Goal: Information Seeking & Learning: Learn about a topic

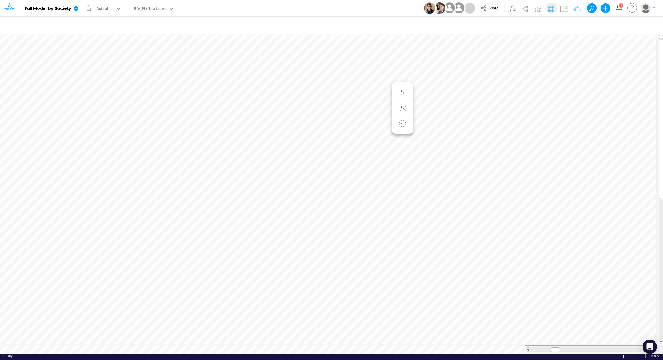
scroll to position [3, 1]
click at [137, 11] on div "RIV_PixNewUsers" at bounding box center [150, 9] width 33 height 7
type input "activ"
click at [156, 29] on div "Active Users" at bounding box center [172, 30] width 81 height 10
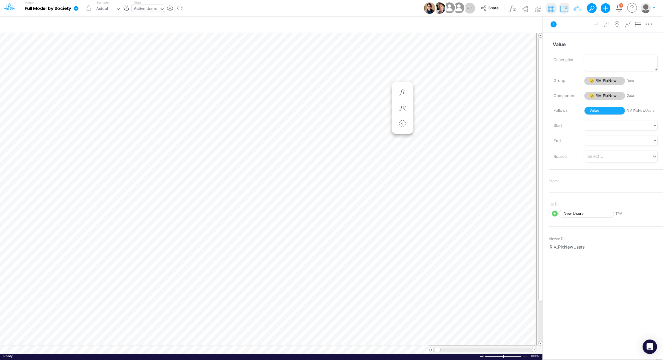
scroll to position [3, 0]
click at [152, 8] on div "Active Users" at bounding box center [145, 9] width 23 height 7
click at [143, 10] on div "Active Users" at bounding box center [145, 9] width 23 height 7
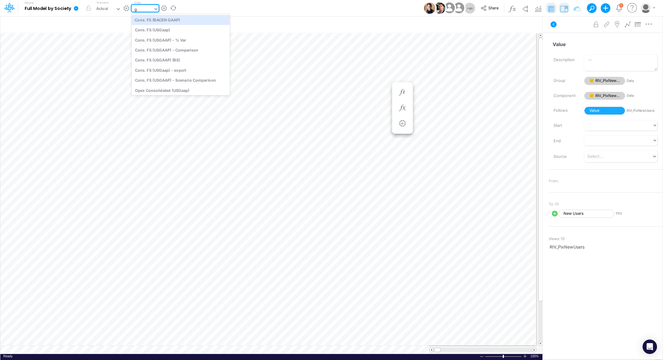
type input "gra"
click at [146, 18] on div "Graphs Data - FS ALL (not change)" at bounding box center [172, 20] width 81 height 10
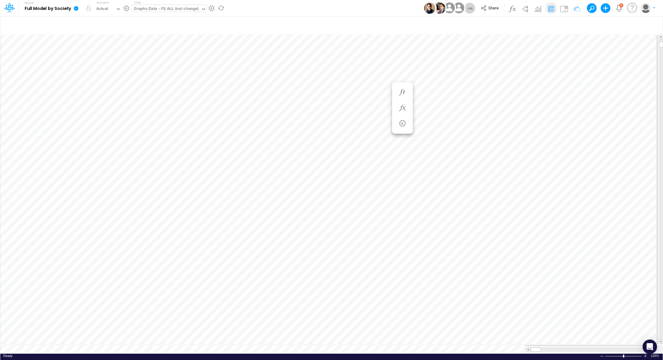
click at [263, 353] on div "Ready 100% Sum: null Max: null Min: null Numerical Count: null Count: null Aver…" at bounding box center [331, 357] width 663 height 8
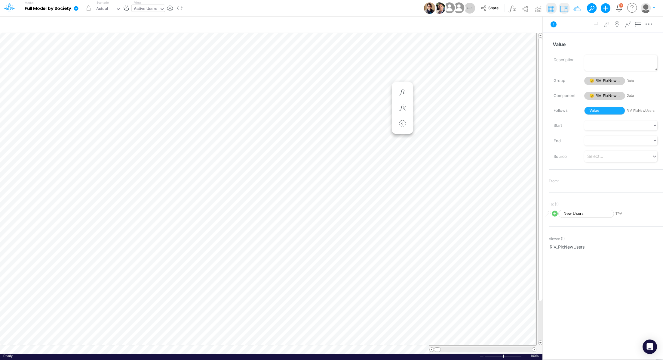
scroll to position [3, 1]
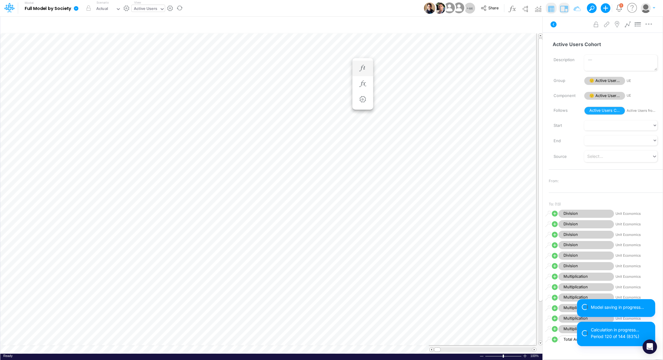
scroll to position [3, 1]
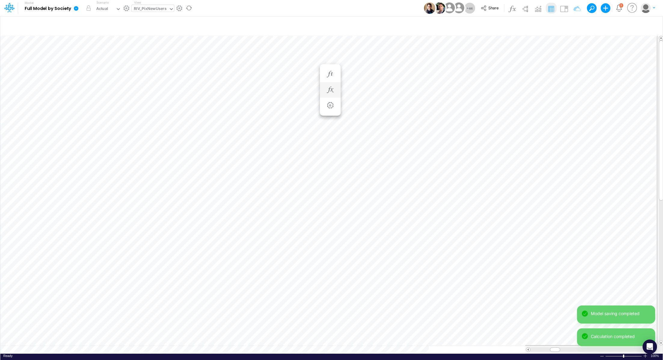
scroll to position [3, 1]
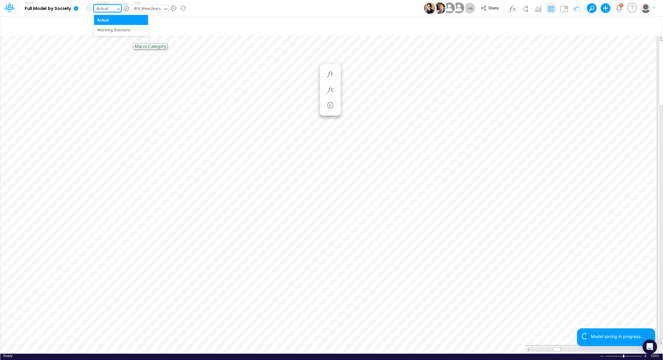
click at [103, 9] on div "Actual" at bounding box center [102, 9] width 12 height 7
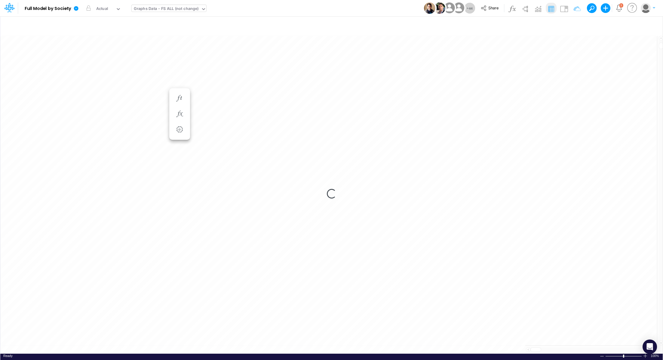
click at [497, 97] on div "Loading..." at bounding box center [331, 194] width 663 height 320
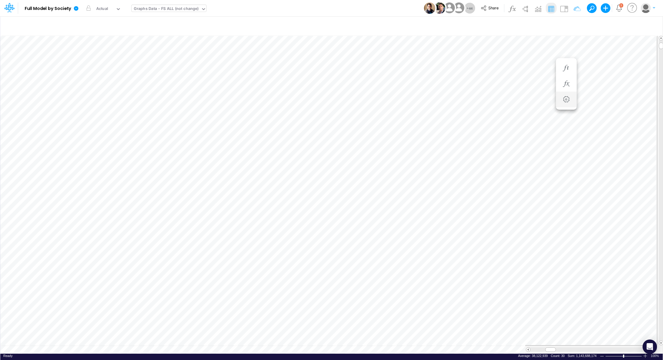
scroll to position [3, 1]
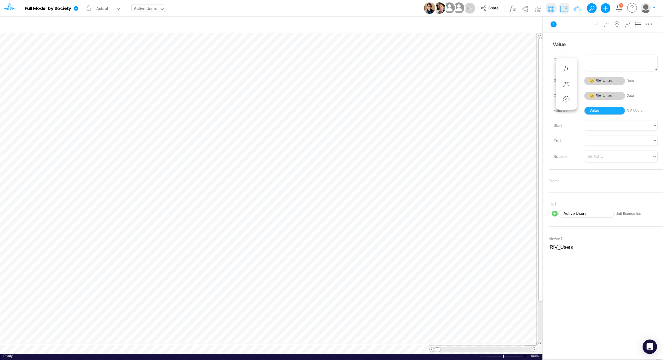
scroll to position [3, 1]
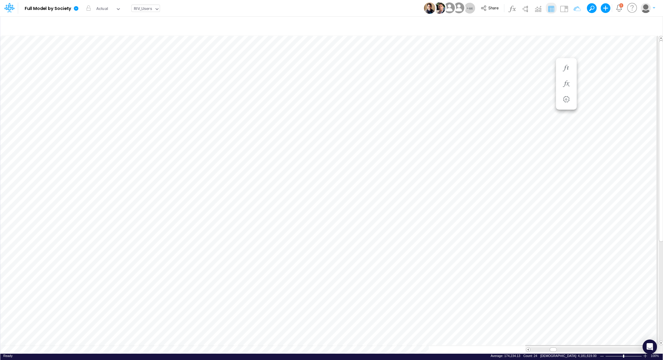
scroll to position [3, 1]
click at [133, 11] on div "RIV_Users" at bounding box center [143, 9] width 23 height 9
type input "pix"
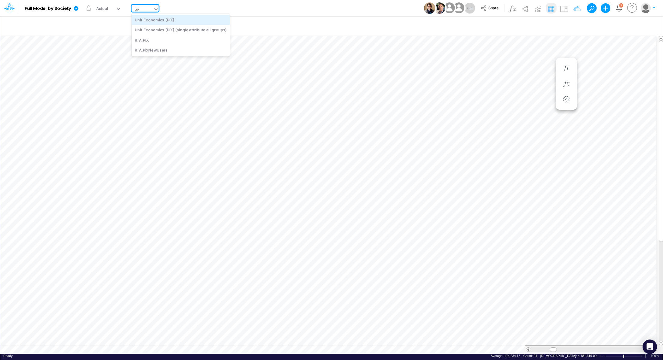
click at [154, 20] on div "Unit Economics (PIX)" at bounding box center [181, 20] width 98 height 10
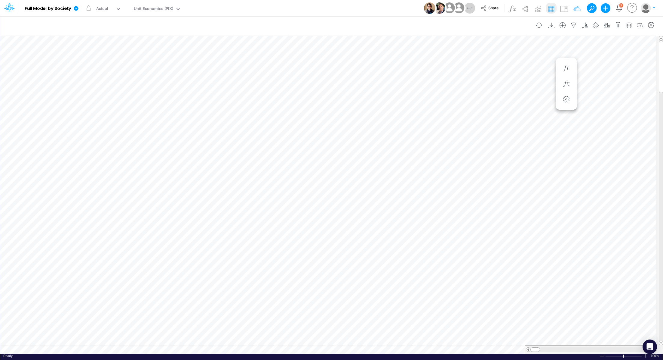
scroll to position [3, 1]
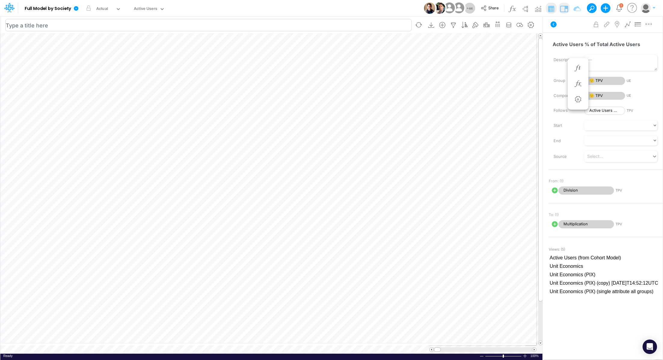
scroll to position [3, 1]
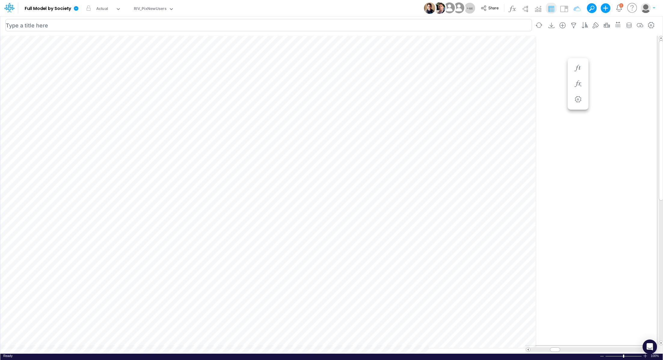
scroll to position [3, 1]
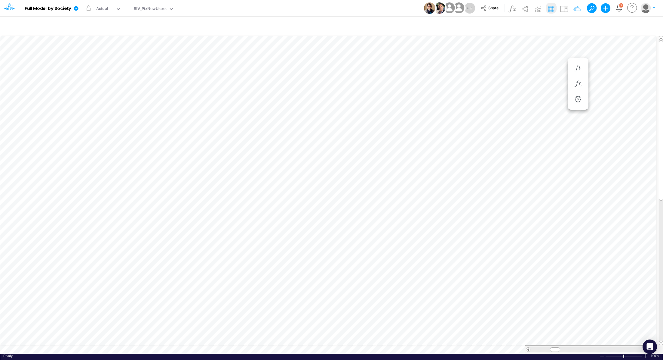
click at [381, 353] on div "Ready 100% Sum: null Max: null Min: null Numerical Count: null Count: null Aver…" at bounding box center [331, 357] width 663 height 8
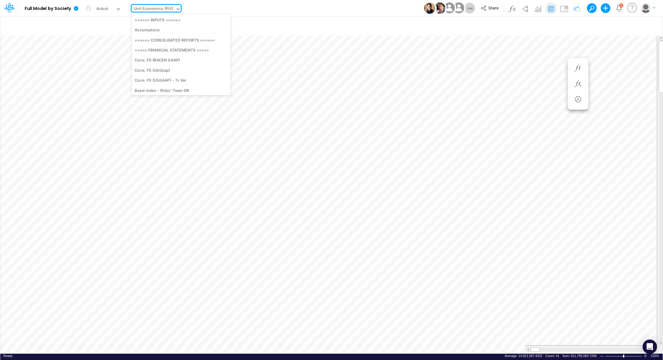
click at [166, 7] on div "Unit Economics (PIX)" at bounding box center [153, 9] width 39 height 7
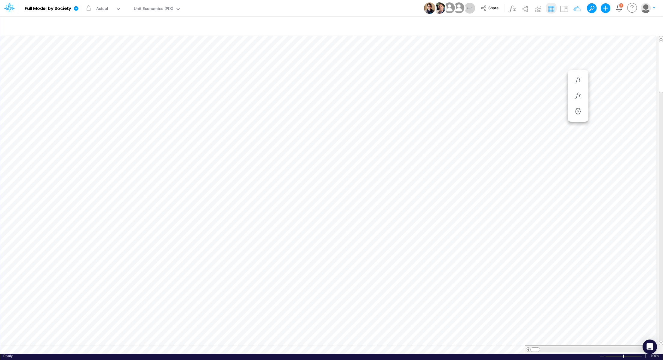
scroll to position [3, 1]
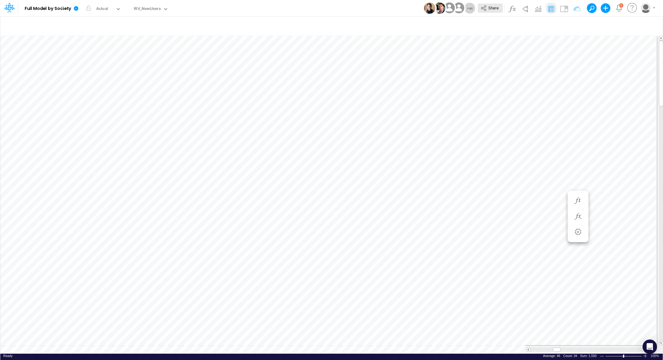
scroll to position [3, 1]
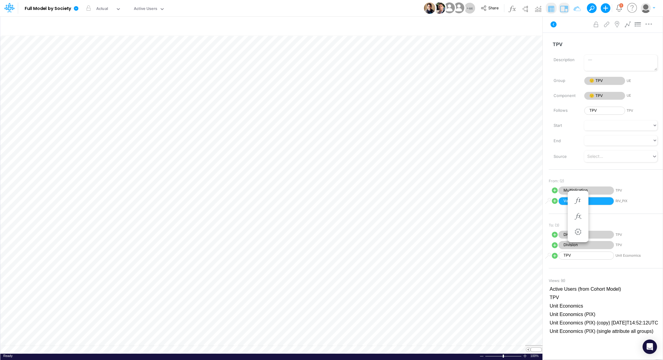
scroll to position [3, 1]
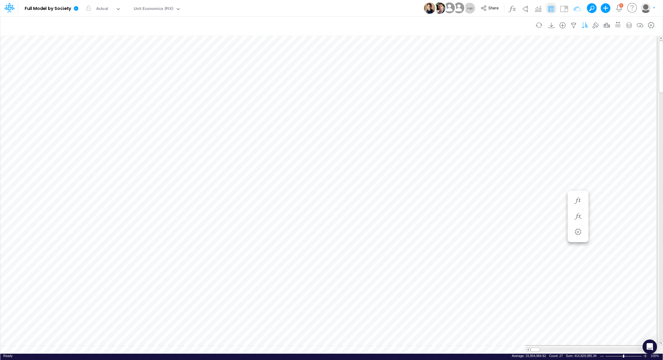
scroll to position [3, 1]
click at [154, 10] on div "RIV_NewUsers" at bounding box center [147, 9] width 27 height 7
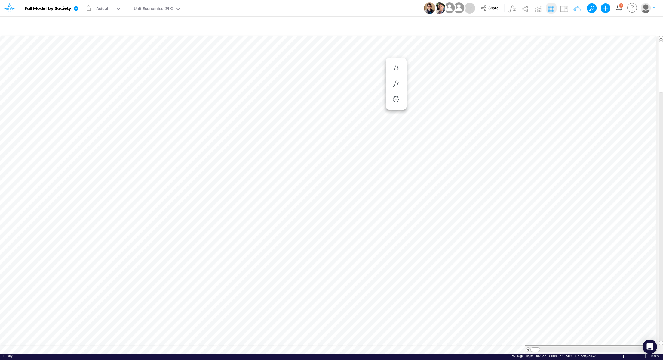
scroll to position [3, 1]
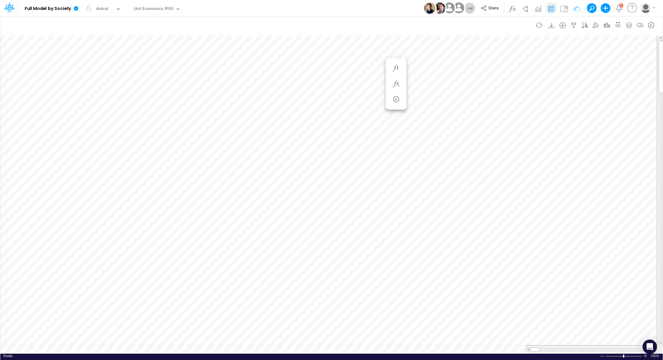
scroll to position [3, 1]
click at [149, 9] on div "Unit Economics (PIX)" at bounding box center [153, 9] width 39 height 7
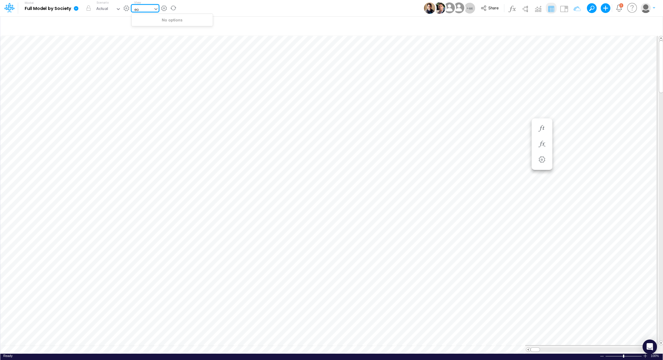
type input "e"
type input "wo"
click at [180, 21] on div "Unit Economics (Working View)" at bounding box center [172, 20] width 81 height 10
click at [575, 25] on icon "button" at bounding box center [574, 25] width 9 height 6
select select "contains"
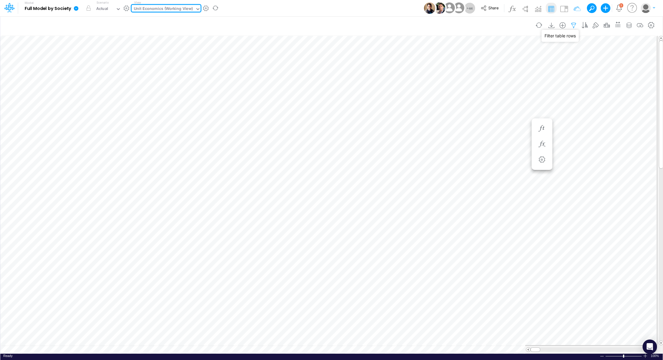
select select "tableSearchOR"
select select "contains"
click at [576, 26] on icon "button" at bounding box center [574, 25] width 9 height 6
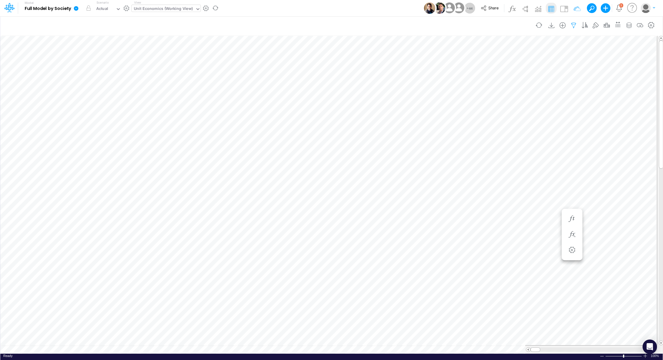
select select "contains"
select select "tableSearchOR"
select select "contains"
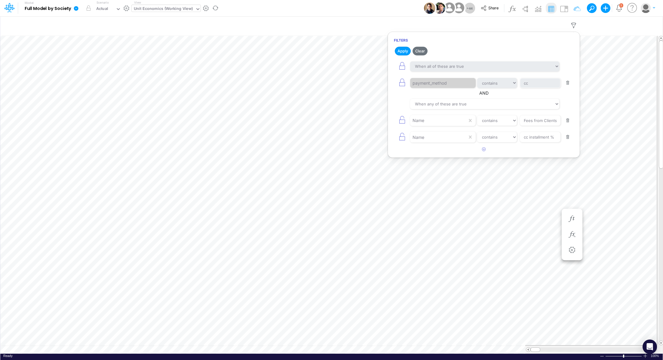
click at [569, 136] on button "button" at bounding box center [568, 137] width 12 height 8
click at [494, 121] on select "equals not equal starts with ends with contains" at bounding box center [497, 120] width 40 height 10
select select "equals"
click at [538, 88] on input "Fees from Clients %" at bounding box center [540, 83] width 41 height 10
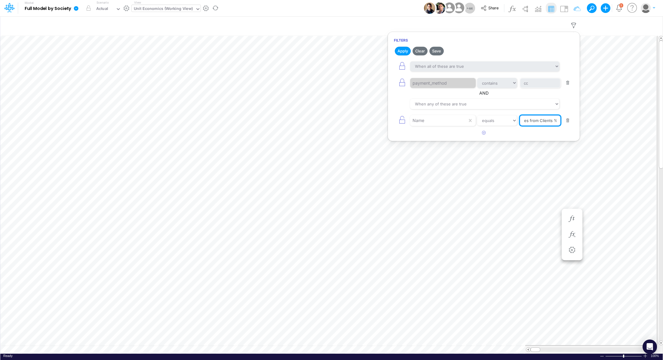
click at [616, 120] on body "Model Full Model by Society Edit model settings Duplicate Import QuickBooks Qui…" at bounding box center [331, 180] width 663 height 360
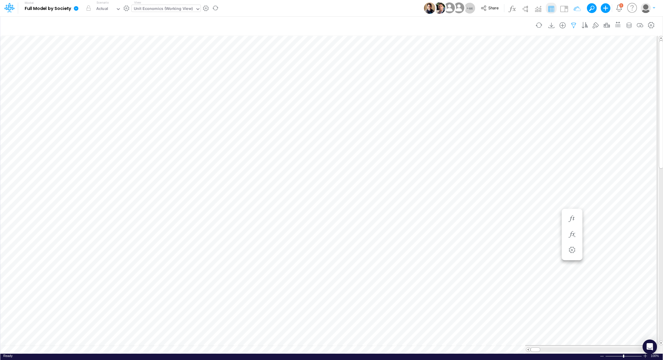
click at [576, 25] on icon "button" at bounding box center [574, 25] width 9 height 6
select select "contains"
select select "tableSearchOR"
select select "contains"
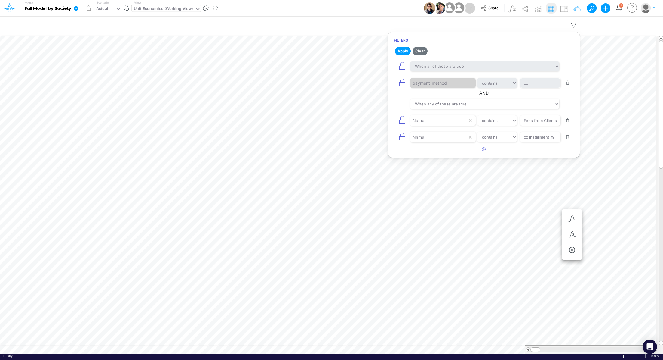
click at [570, 135] on button "button" at bounding box center [568, 137] width 12 height 8
click at [544, 88] on input "Fees from Clients %" at bounding box center [540, 83] width 41 height 10
click at [580, 119] on body "Model Full Model by Society Edit model settings Duplicate Import QuickBooks Qui…" at bounding box center [331, 180] width 663 height 360
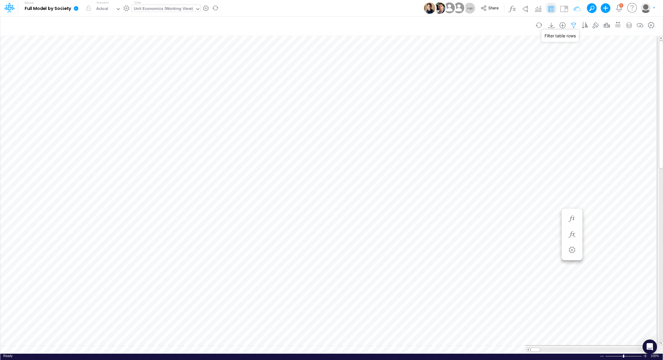
click at [575, 27] on icon "button" at bounding box center [574, 25] width 9 height 6
select select "contains"
select select "tableSearchOR"
select select "contains"
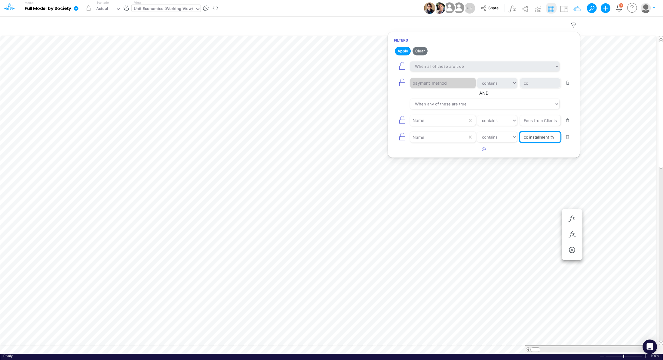
click at [531, 88] on input "cc installment %" at bounding box center [540, 83] width 41 height 10
click at [526, 88] on input "cc installment %" at bounding box center [540, 83] width 41 height 10
type input "c"
type input "new users"
click at [568, 136] on button "button" at bounding box center [568, 137] width 12 height 8
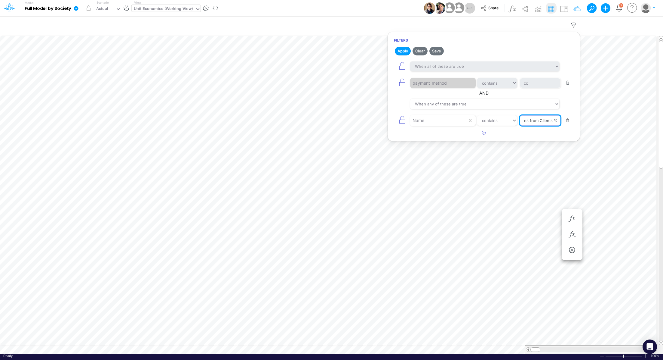
drag, startPoint x: 527, startPoint y: 121, endPoint x: 569, endPoint y: 122, distance: 42.7
click at [569, 122] on div "Name equals not equal starts with ends with contains Fees from Clients %" at bounding box center [484, 120] width 180 height 14
type input "F"
type input "new users"
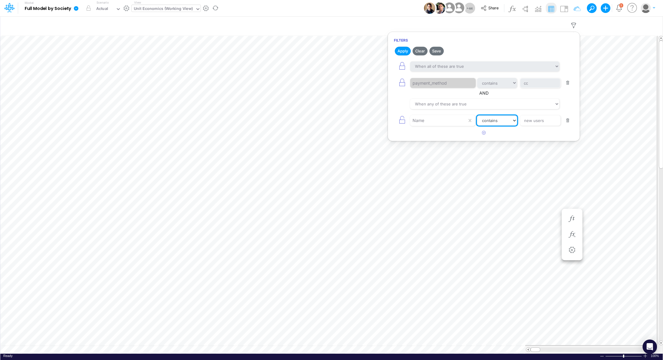
click at [505, 122] on select "equals not equal starts with ends with contains" at bounding box center [497, 120] width 40 height 10
click at [401, 84] on icon "button" at bounding box center [402, 82] width 8 height 8
select select "contains"
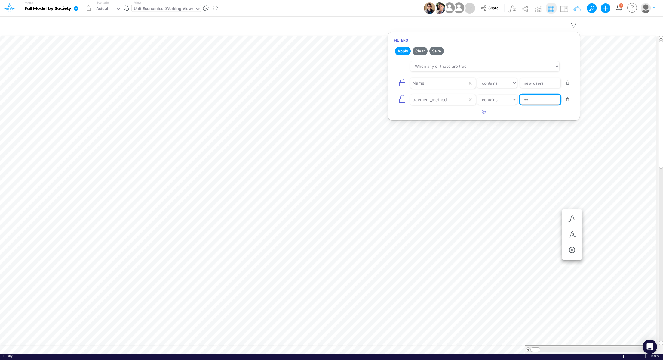
drag, startPoint x: 535, startPoint y: 100, endPoint x: 526, endPoint y: 99, distance: 8.8
click at [526, 88] on input "cc" at bounding box center [540, 83] width 41 height 10
click at [569, 99] on button "button" at bounding box center [568, 99] width 12 height 8
click at [403, 51] on button "Apply" at bounding box center [403, 51] width 16 height 9
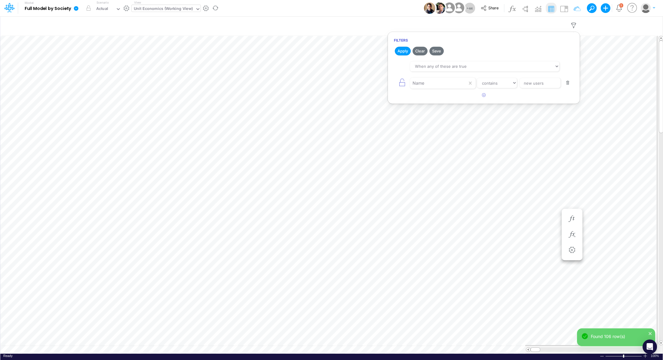
scroll to position [3, 1]
click at [576, 25] on icon "button" at bounding box center [574, 25] width 9 height 6
select select "tableSearchOR"
click at [496, 83] on select "equals not equal starts with ends with contains" at bounding box center [497, 83] width 40 height 10
select select "equals"
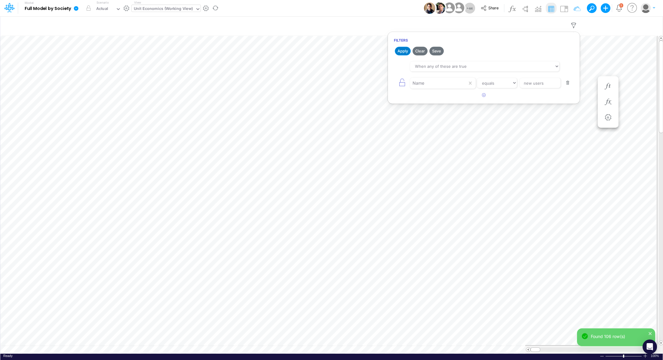
click at [401, 52] on button "Apply" at bounding box center [403, 51] width 16 height 9
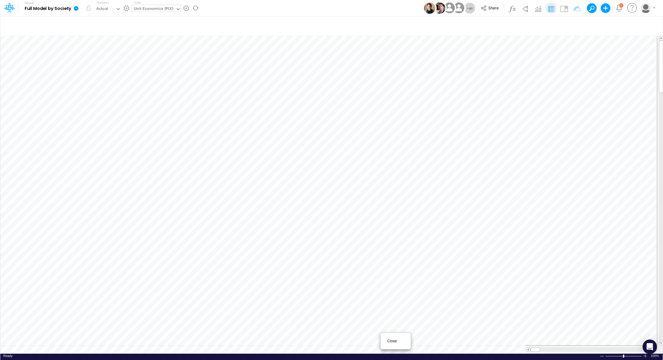
scroll to position [3, 1]
click at [394, 338] on span "Close" at bounding box center [396, 340] width 17 height 5
click at [259, 353] on div "Ready 100% Sum: null Max: null Min: null Numerical Count: null Count: null Aver…" at bounding box center [331, 357] width 663 height 8
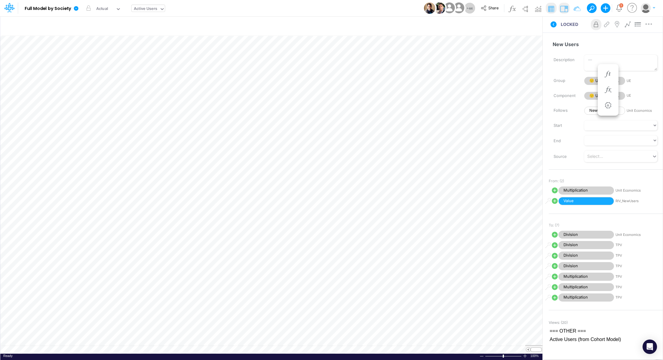
scroll to position [3, 1]
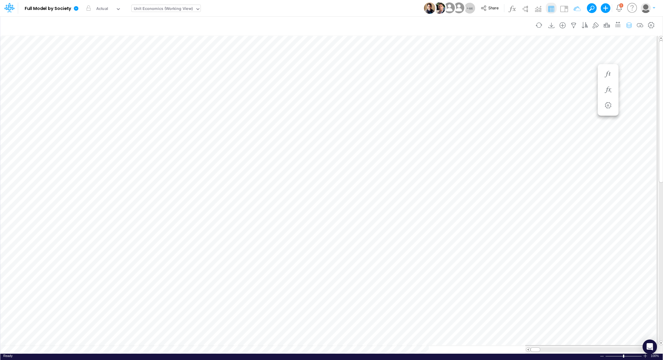
scroll to position [3, 1]
click at [75, 7] on icon at bounding box center [76, 8] width 5 height 5
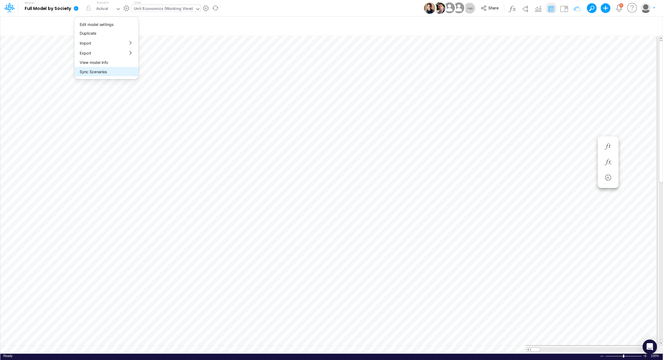
click at [106, 73] on button "Sync Scenarios" at bounding box center [106, 71] width 64 height 9
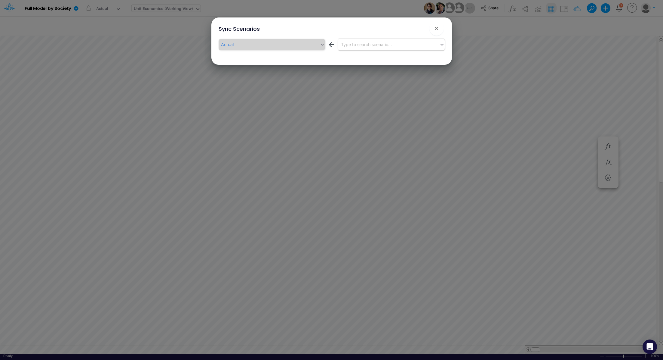
click at [365, 48] on div "Type to search scenario..." at bounding box center [388, 44] width 101 height 10
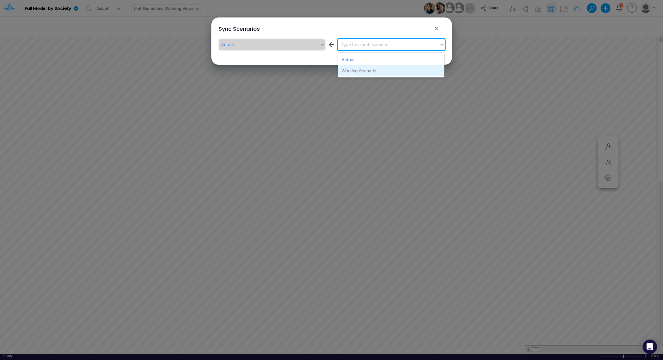
click at [366, 71] on div "Working Scenario" at bounding box center [391, 70] width 107 height 11
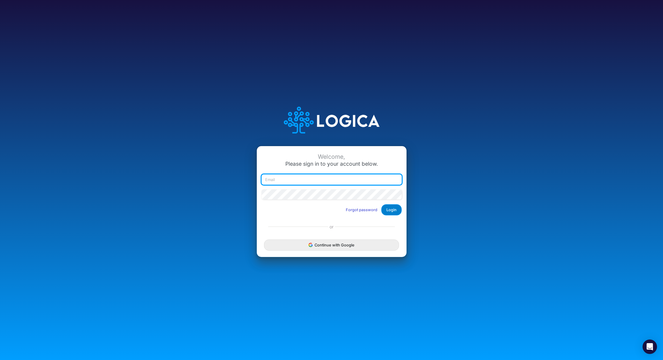
type input "renato.matsumoto@recargapay.com"
click at [388, 209] on button "Login" at bounding box center [391, 209] width 20 height 11
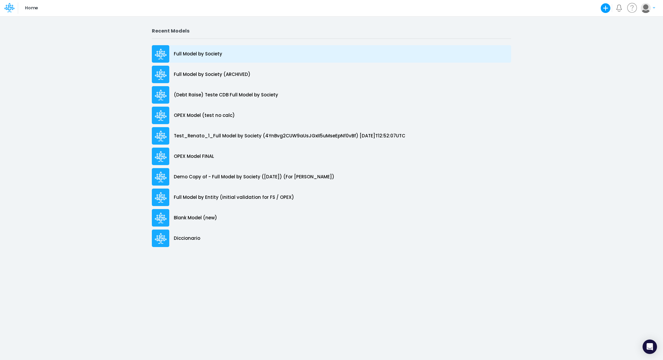
click at [200, 55] on p "Full Model by Society" at bounding box center [198, 54] width 48 height 7
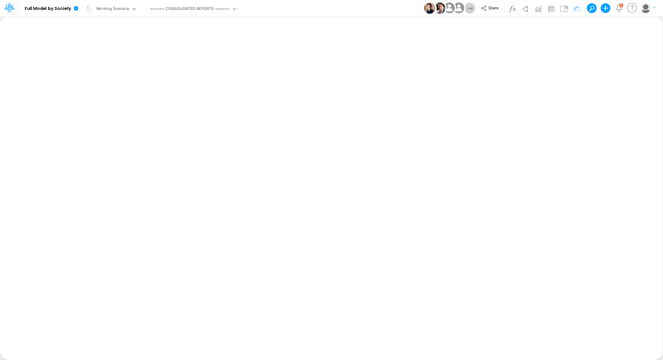
click at [202, 12] on div "====== CONSOLIDATED REPORTS ======" at bounding box center [190, 9] width 80 height 7
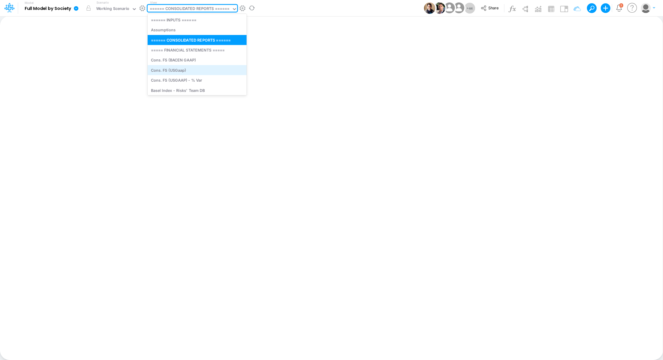
click at [179, 73] on div "Cons. FS (USGaap)" at bounding box center [197, 70] width 99 height 10
type input "Consolidated FS - USGAAP"
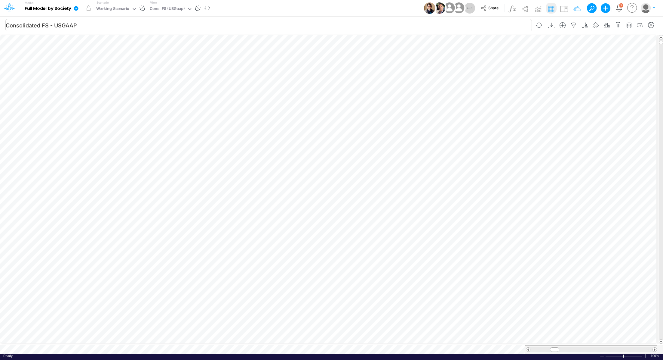
scroll to position [3, 1]
click at [156, 8] on div "Cons. FS (USGaap)" at bounding box center [167, 9] width 35 height 7
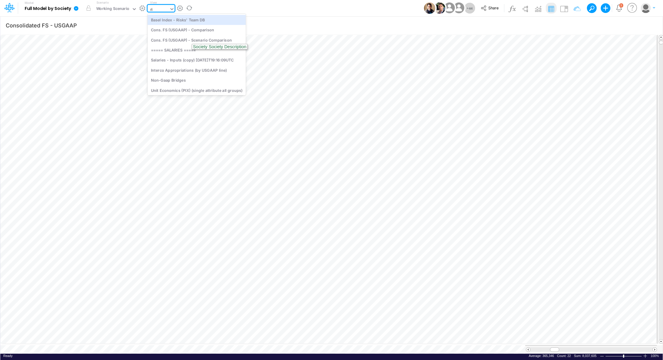
type input "riv"
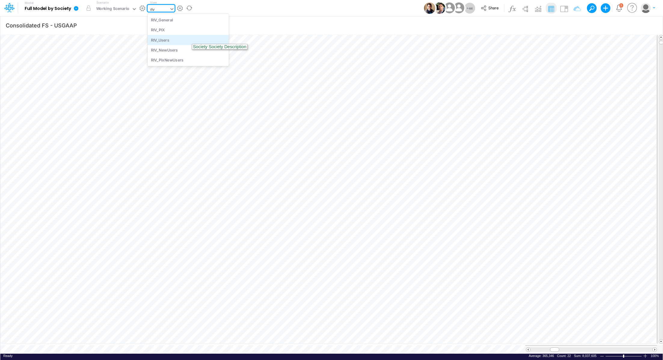
click at [163, 41] on div "RIV_Users" at bounding box center [188, 40] width 81 height 10
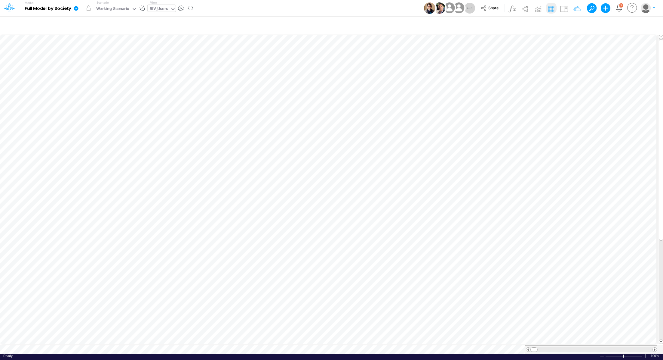
scroll to position [3, 1]
type input "Consolidated FS - USGAAP"
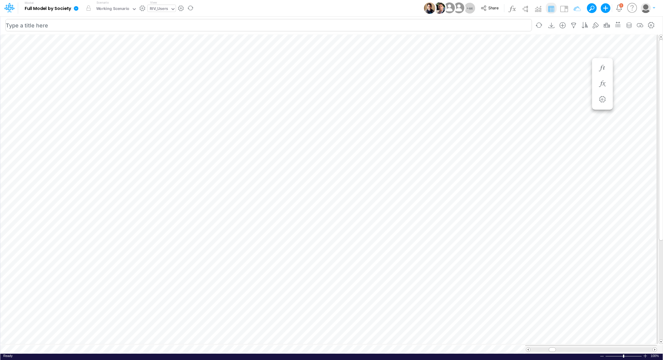
type input "Consolidated FS - USGAAP"
click at [162, 14] on div "View RIV_Users" at bounding box center [162, 8] width 28 height 16
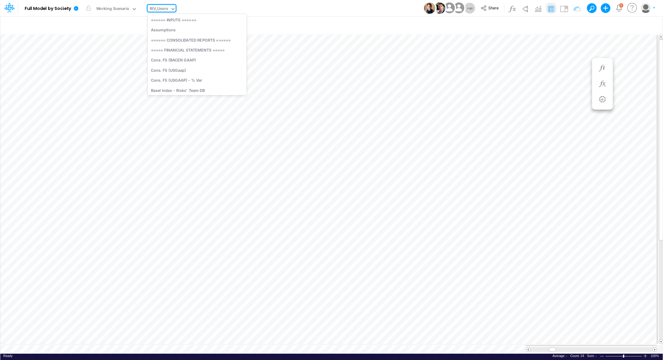
click at [161, 9] on div "RIV_Users" at bounding box center [159, 9] width 18 height 7
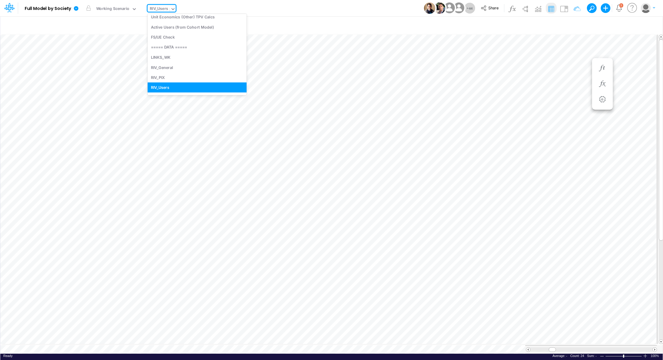
scroll to position [0, 0]
type input "["
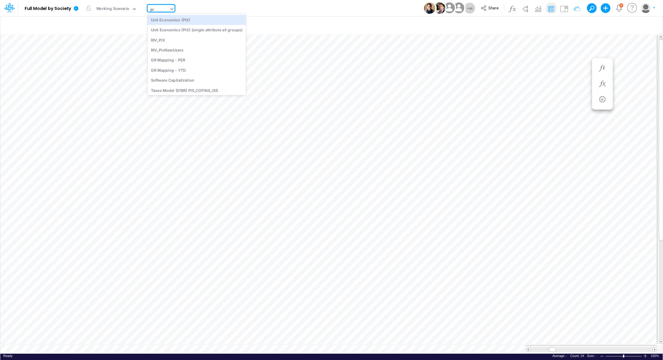
type input "pix"
click at [157, 23] on div "Unit Economics (PIX)" at bounding box center [197, 20] width 98 height 10
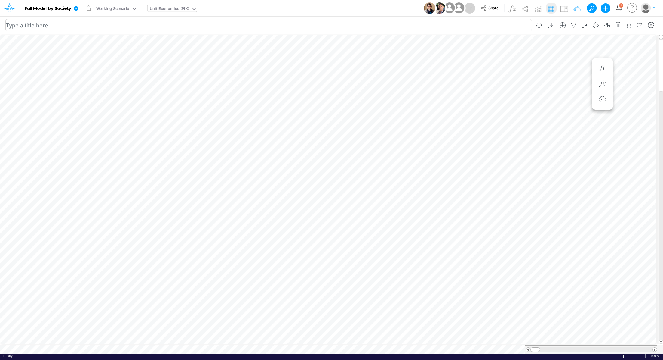
scroll to position [3, 1]
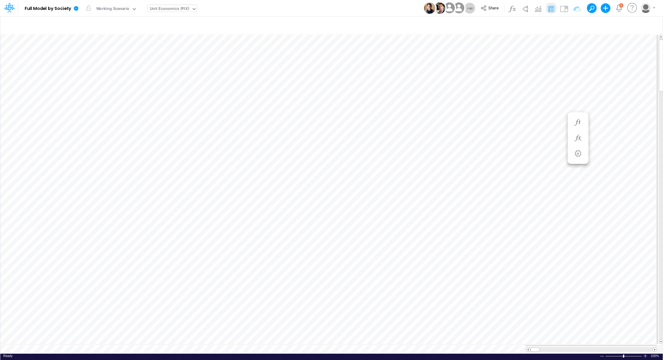
click at [193, 9] on icon at bounding box center [194, 9] width 3 height 2
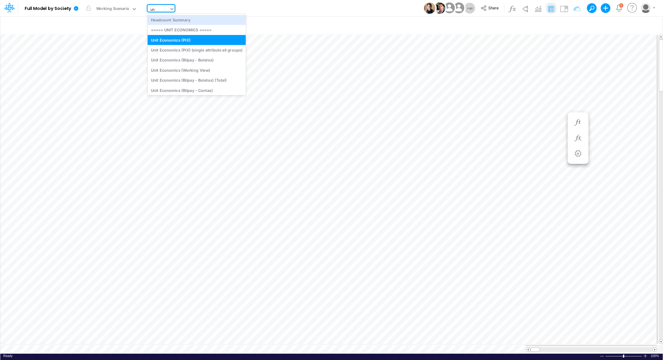
type input "uni"
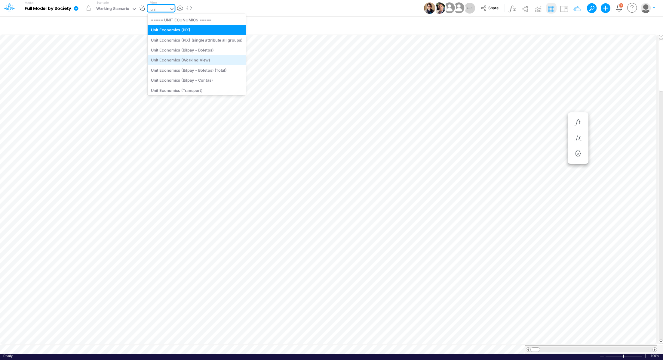
click at [184, 59] on div "Unit Economics (Working View)" at bounding box center [197, 60] width 98 height 10
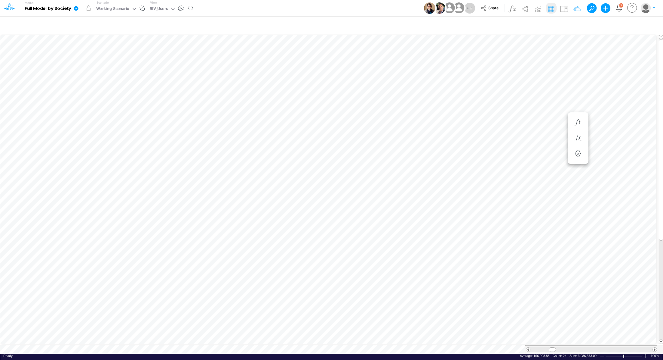
scroll to position [3, 1]
click at [567, 11] on img at bounding box center [565, 9] width 10 height 10
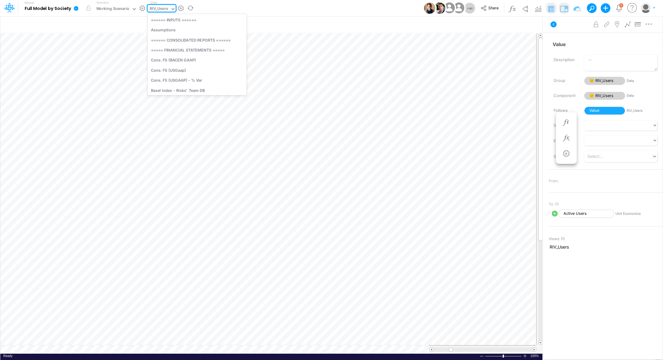
click at [166, 11] on div "RIV_Users" at bounding box center [159, 9] width 18 height 7
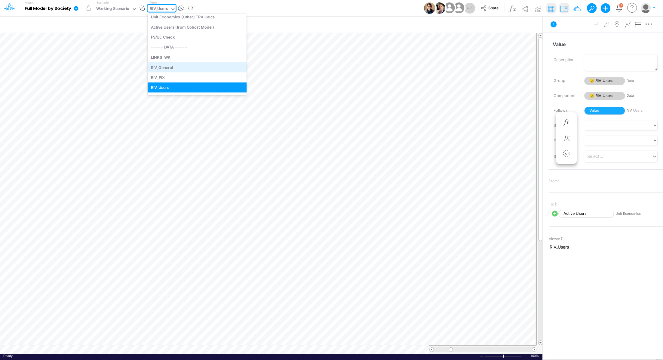
click at [180, 69] on div "RIV_General" at bounding box center [197, 67] width 99 height 10
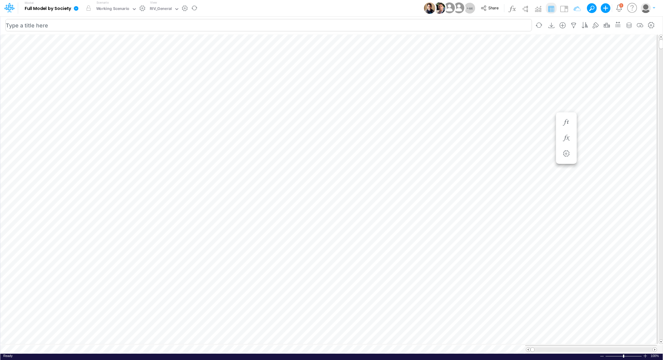
scroll to position [3, 1]
click at [555, 109] on icon "button" at bounding box center [552, 108] width 9 height 6
click at [555, 95] on icon "button" at bounding box center [552, 92] width 9 height 6
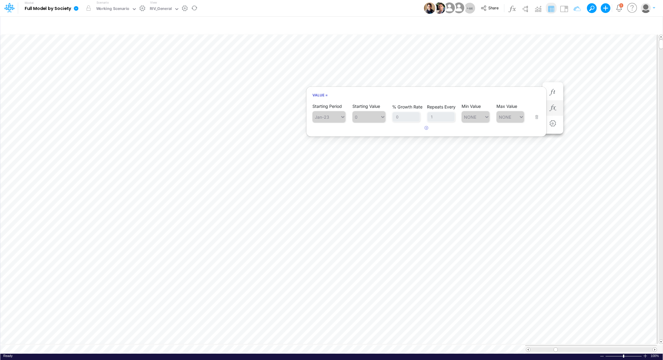
click at [559, 106] on li at bounding box center [553, 108] width 21 height 16
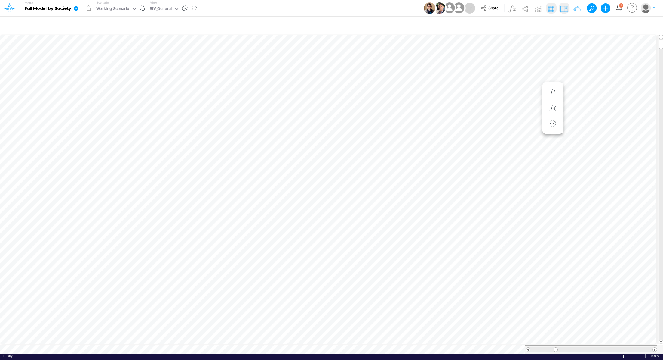
click at [561, 10] on img at bounding box center [565, 9] width 10 height 10
click at [215, 353] on div "Ready 100% Sum: null Max: null Min: null Numerical Count: null Count: null Aver…" at bounding box center [331, 357] width 663 height 8
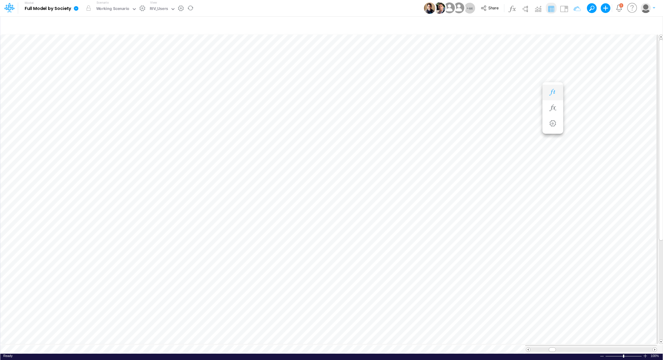
click at [553, 86] on button "button" at bounding box center [553, 92] width 11 height 12
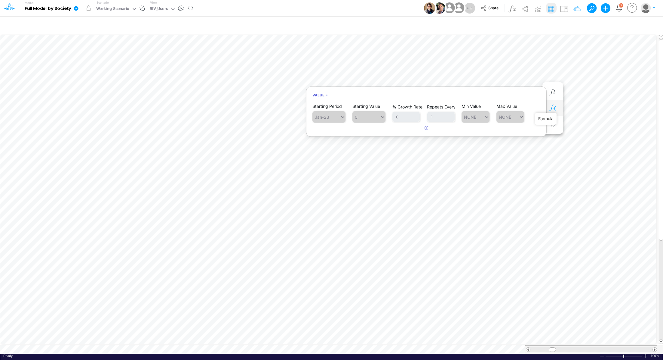
click at [556, 106] on icon "button" at bounding box center [552, 108] width 9 height 6
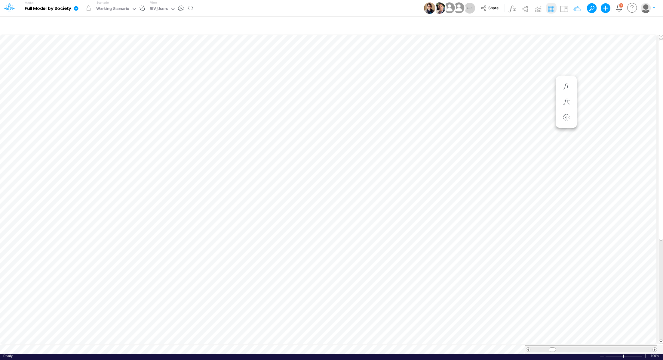
scroll to position [3, 1]
click at [601, 104] on icon "button" at bounding box center [602, 102] width 9 height 6
click at [603, 90] on button "button" at bounding box center [602, 86] width 11 height 12
type input "Consolidated FS - USGAAP"
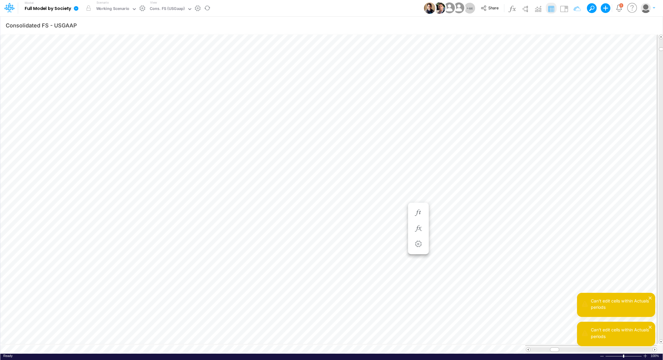
scroll to position [3, 1]
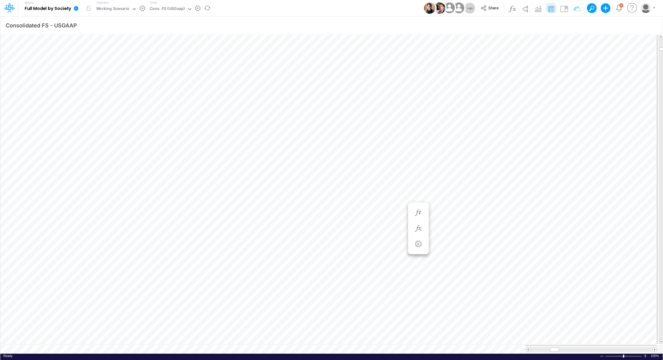
scroll to position [3, 1]
click at [453, 227] on icon "button" at bounding box center [454, 228] width 9 height 6
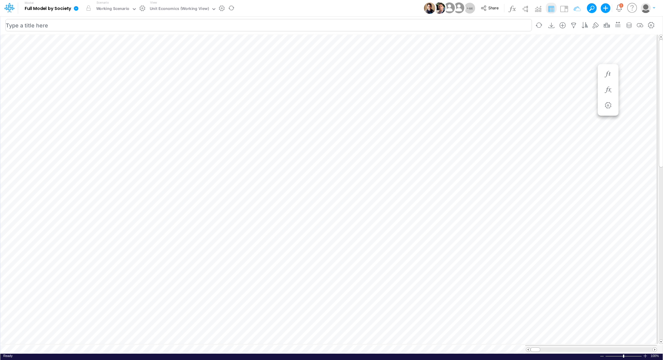
type input "Consolidated FS - USGAAP"
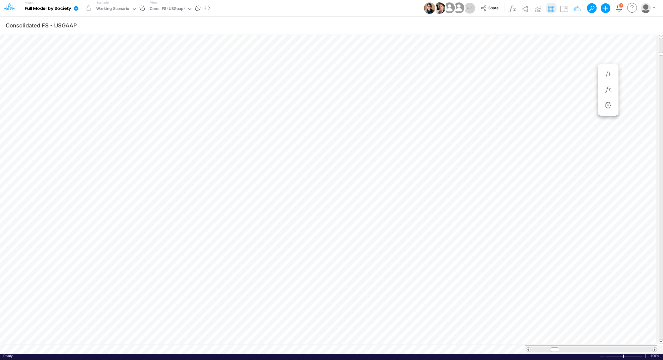
click at [280, 353] on div "Ready 100% Sum: null Max: null Min: null Numerical Count: null Count: null Aver…" at bounding box center [331, 357] width 663 height 8
click at [119, 7] on div "Working Scenario" at bounding box center [112, 9] width 33 height 7
type input "a"
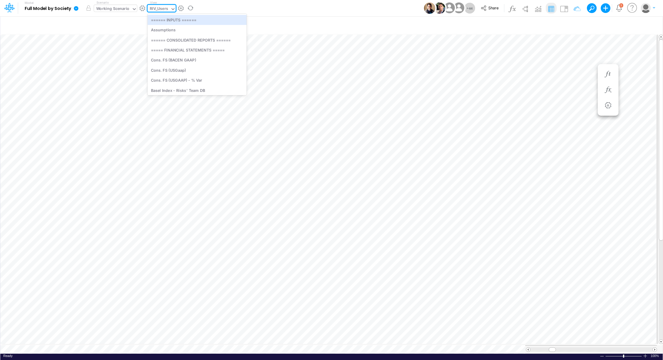
click at [168, 9] on div "RIV_Users" at bounding box center [159, 9] width 23 height 9
type input "ac"
click at [180, 48] on div "Active Users" at bounding box center [188, 50] width 81 height 10
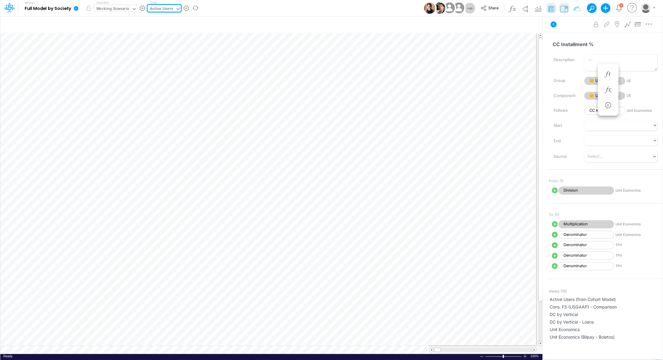
click at [99, 12] on div "Working Scenario" at bounding box center [112, 9] width 33 height 7
type input "u"
type input "p"
click at [163, 9] on div "Active Users" at bounding box center [161, 9] width 23 height 7
type input "unit"
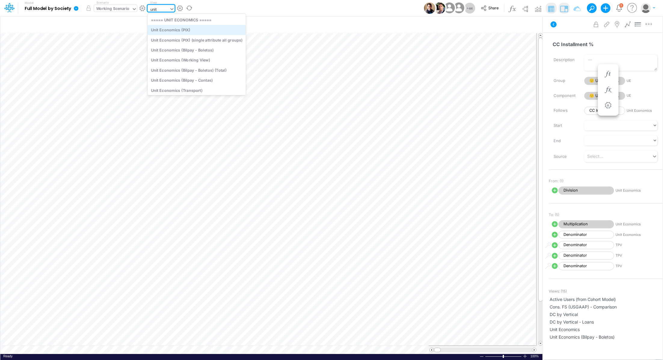
click at [171, 29] on div "Unit Economics (PIX)" at bounding box center [197, 30] width 98 height 10
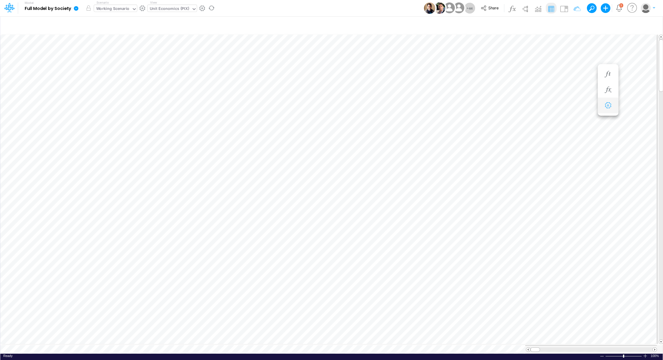
scroll to position [3, 1]
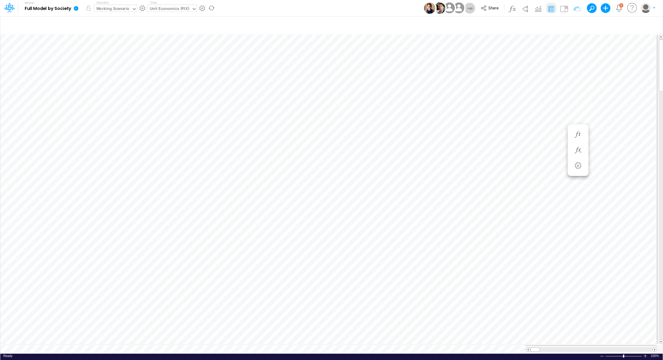
scroll to position [3, 1]
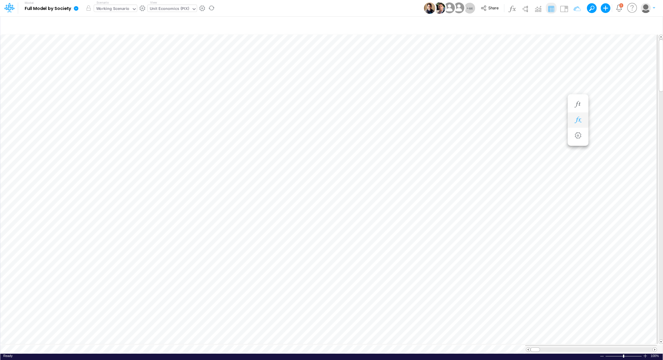
scroll to position [3, 1]
click at [166, 6] on div "RIV_Users" at bounding box center [159, 9] width 18 height 7
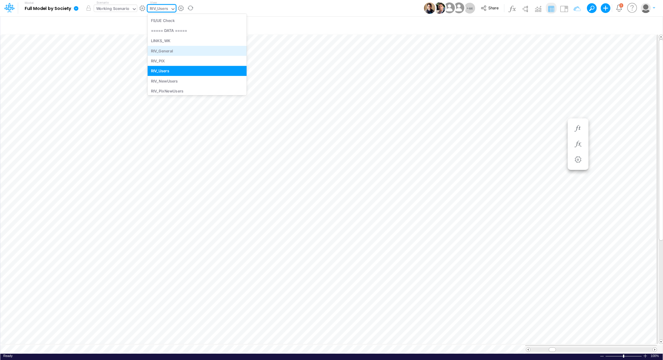
scroll to position [982, 0]
click at [199, 81] on div "RIV_NewUsers" at bounding box center [197, 81] width 99 height 10
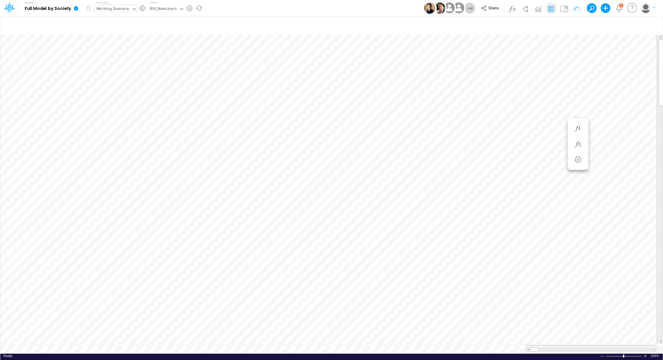
scroll to position [3, 1]
type input "Consolidated FS - USGAAP"
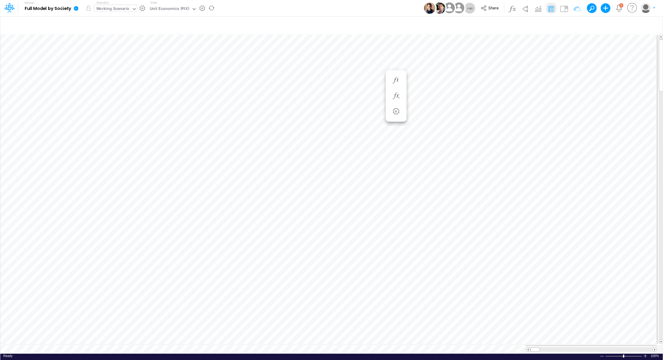
scroll to position [3, 1]
click at [170, 11] on div "Unit Economics (PIX)" at bounding box center [169, 9] width 39 height 7
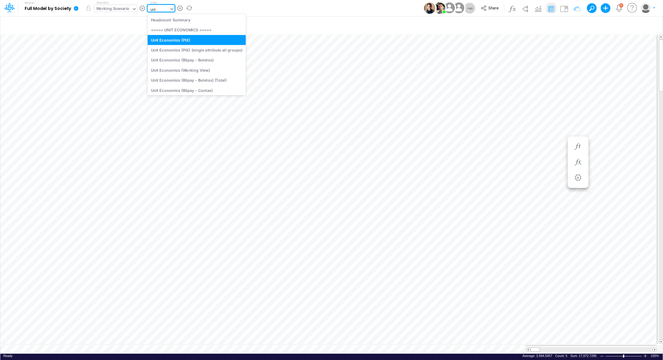
type input "unit"
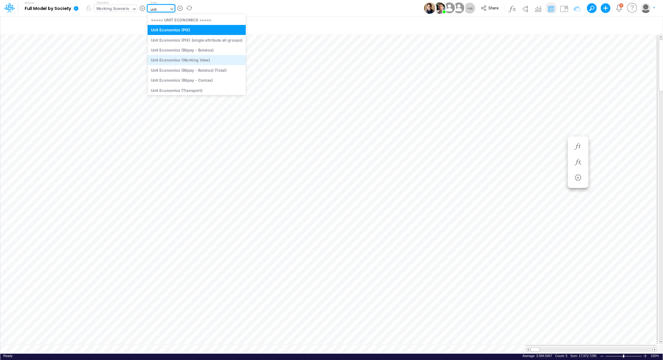
click at [182, 61] on div "Unit Economics (Working View)" at bounding box center [197, 60] width 98 height 10
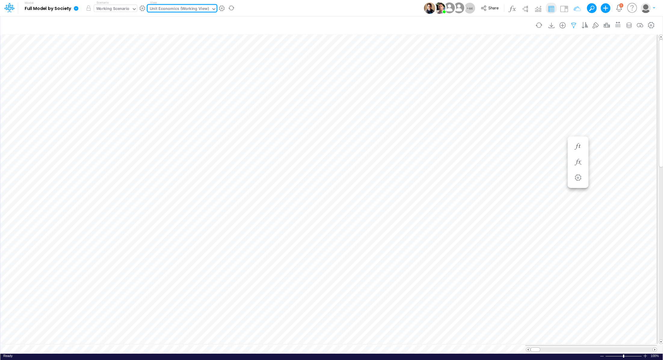
click at [575, 26] on icon "button" at bounding box center [574, 25] width 9 height 6
select select "contains"
select select "tableSearchOR"
select select "contains"
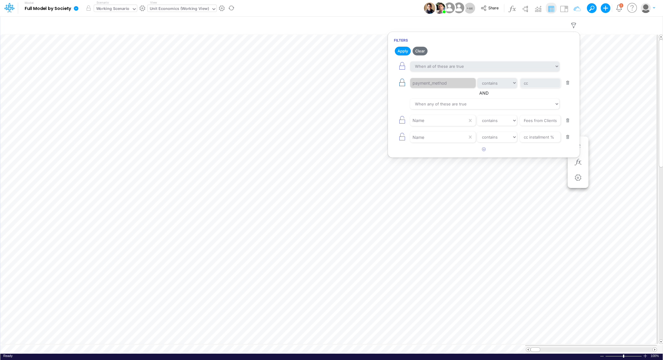
click at [403, 82] on icon "button" at bounding box center [402, 82] width 8 height 8
type input "cc"
select select "contains"
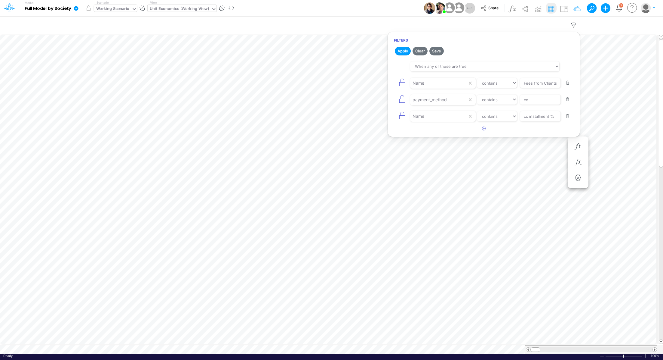
click at [570, 117] on button "button" at bounding box center [568, 116] width 12 height 8
click at [569, 100] on button "button" at bounding box center [568, 99] width 12 height 8
click at [497, 82] on select "equals not equal starts with ends with contains" at bounding box center [497, 83] width 40 height 10
select select "equals"
click at [530, 82] on input "Fees from Clients %" at bounding box center [540, 83] width 41 height 10
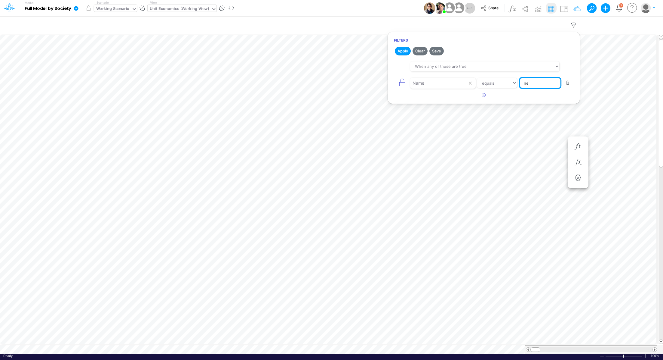
type input "new users"
click at [405, 52] on button "Apply" at bounding box center [403, 51] width 16 height 9
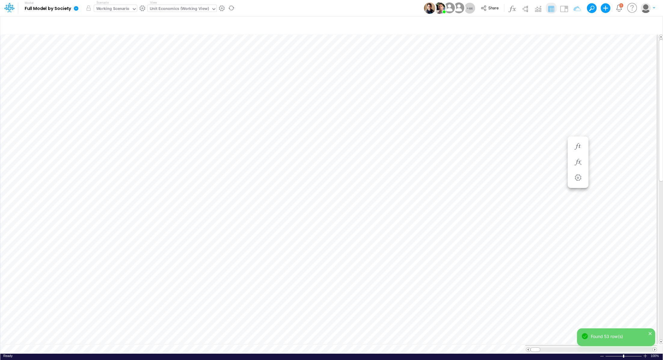
scroll to position [3, 1]
click at [77, 9] on icon at bounding box center [76, 8] width 5 height 5
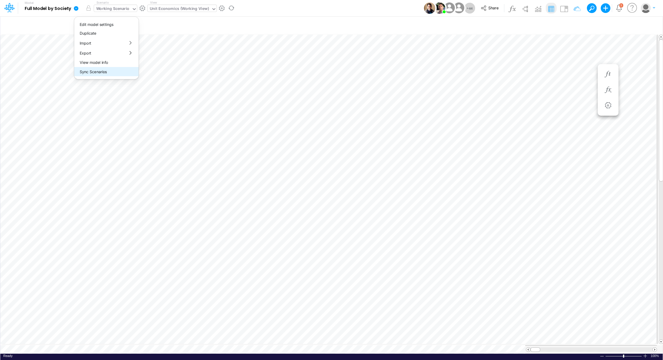
click at [106, 74] on button "Sync Scenarios" at bounding box center [106, 71] width 64 height 9
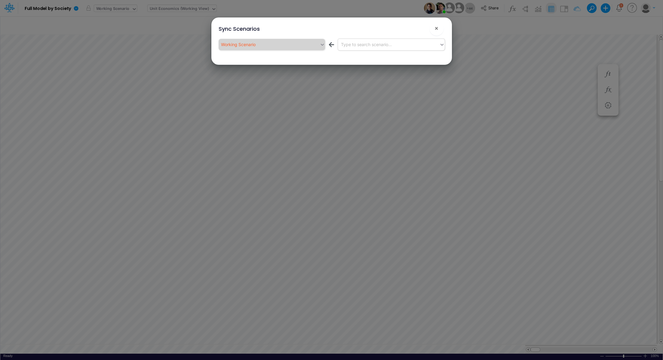
click at [356, 45] on div "Type to search scenario..." at bounding box center [366, 44] width 51 height 6
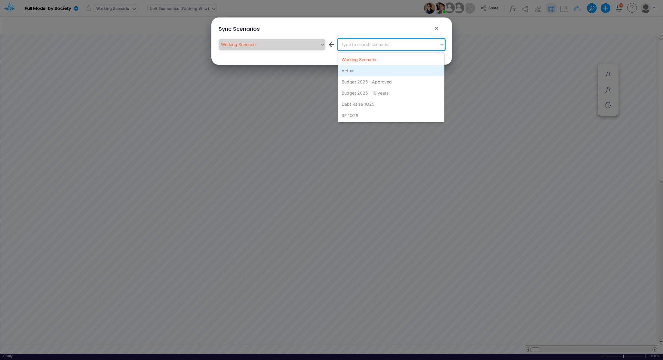
click at [370, 70] on div "Actual" at bounding box center [391, 70] width 107 height 11
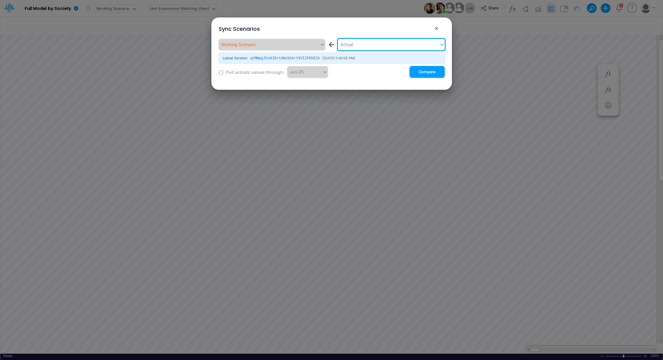
click at [221, 74] on input "checkbox" at bounding box center [221, 72] width 4 height 4
checkbox input "true"
click at [414, 74] on button "Compare" at bounding box center [427, 72] width 35 height 12
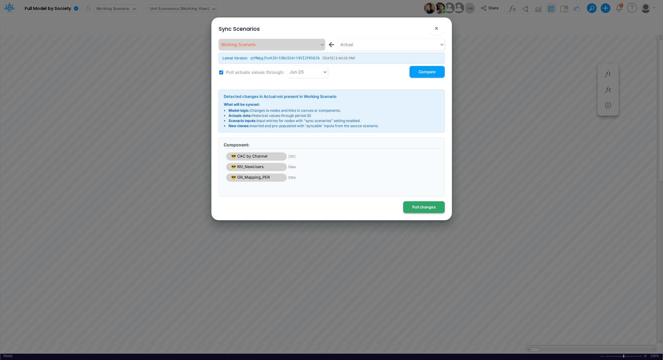
click at [421, 206] on button "Pull changes" at bounding box center [424, 207] width 42 height 12
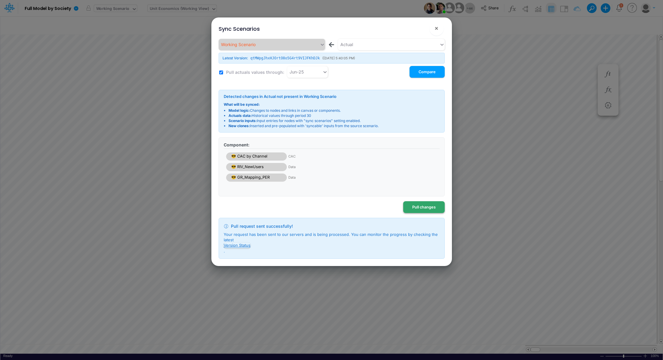
click at [423, 209] on button "Pull changes" at bounding box center [424, 207] width 42 height 12
click at [241, 244] on button "Version Status" at bounding box center [237, 244] width 27 height 5
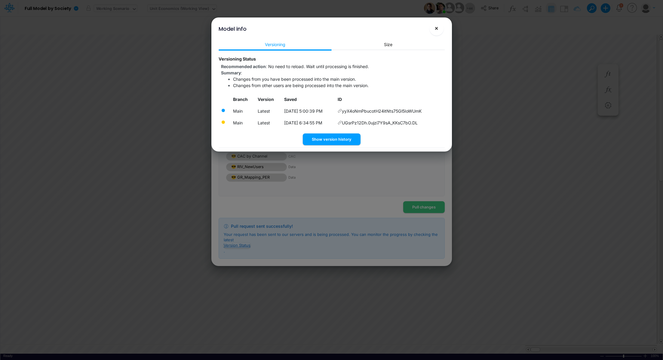
click at [436, 30] on span "×" at bounding box center [437, 27] width 4 height 7
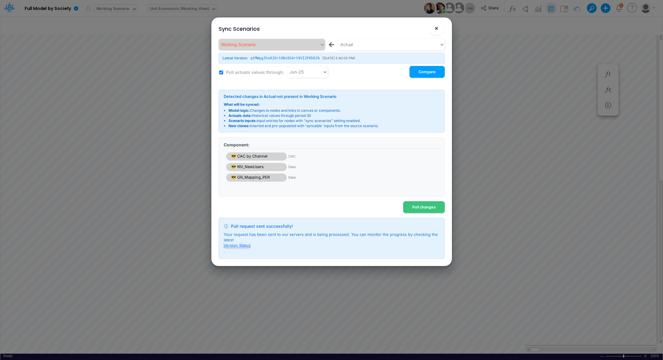
click at [437, 27] on span "×" at bounding box center [437, 27] width 4 height 7
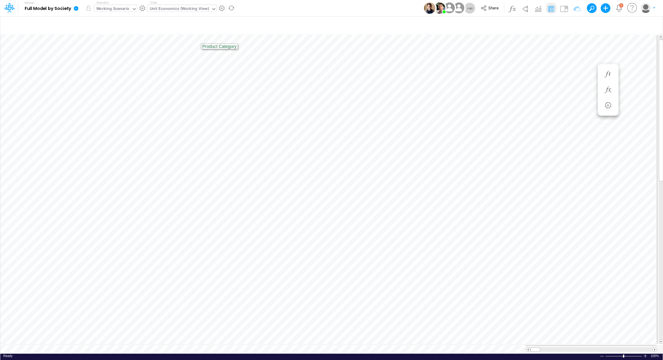
click at [76, 11] on icon at bounding box center [76, 8] width 5 height 5
click at [97, 62] on button "View model info" at bounding box center [106, 62] width 64 height 9
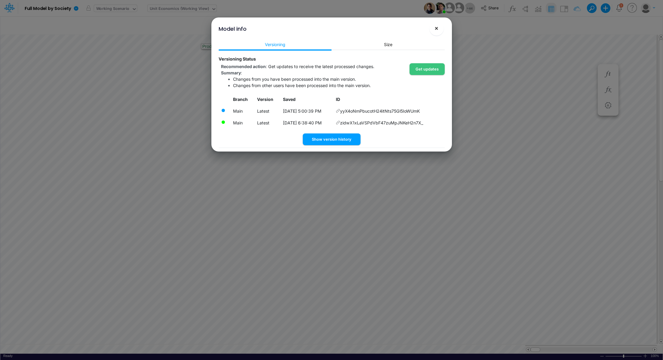
click at [439, 28] on button "×" at bounding box center [437, 28] width 14 height 14
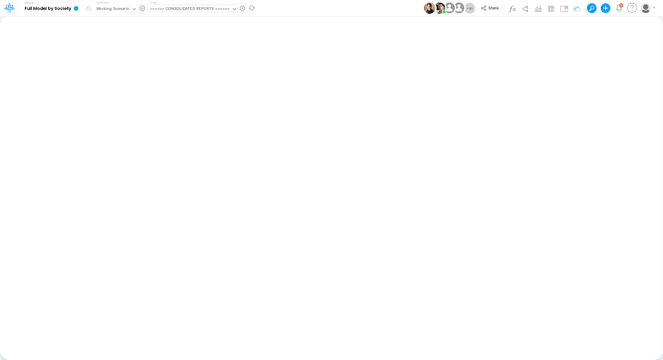
click at [180, 10] on div "====== CONSOLIDATED REPORTS ======" at bounding box center [190, 9] width 80 height 7
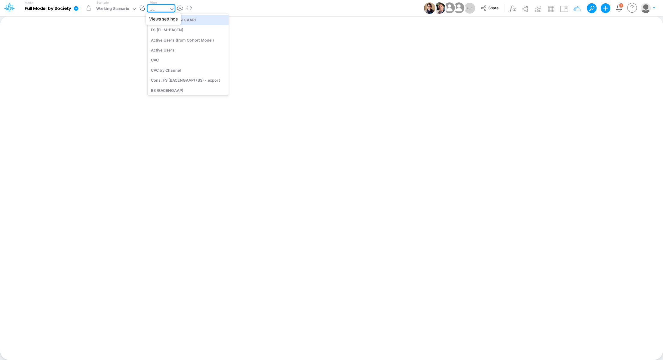
type input "act"
click at [204, 32] on div "Active Users" at bounding box center [188, 30] width 81 height 10
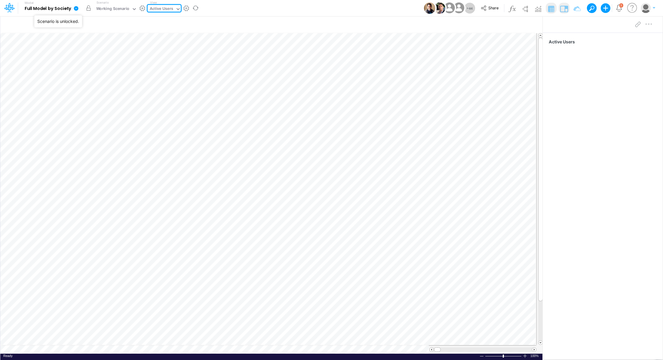
click at [89, 10] on button "button" at bounding box center [88, 8] width 11 height 11
click at [76, 9] on icon at bounding box center [76, 8] width 5 height 5
click at [112, 69] on button "Sync Scenarios" at bounding box center [106, 71] width 64 height 9
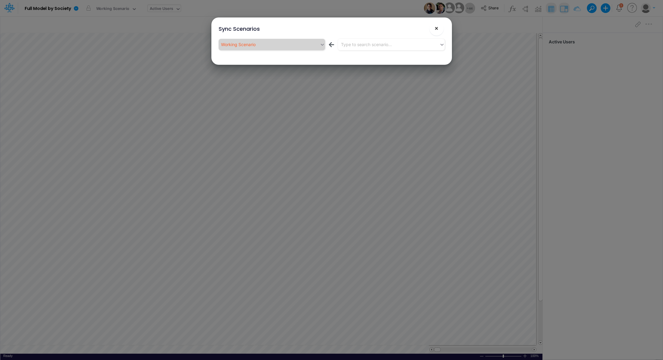
click at [433, 30] on button "×" at bounding box center [437, 28] width 14 height 14
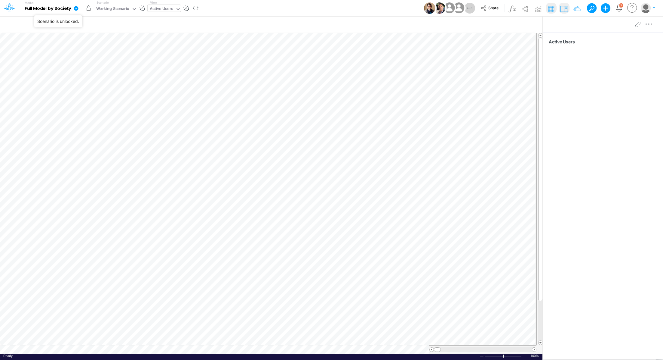
click at [86, 8] on button "button" at bounding box center [88, 8] width 11 height 11
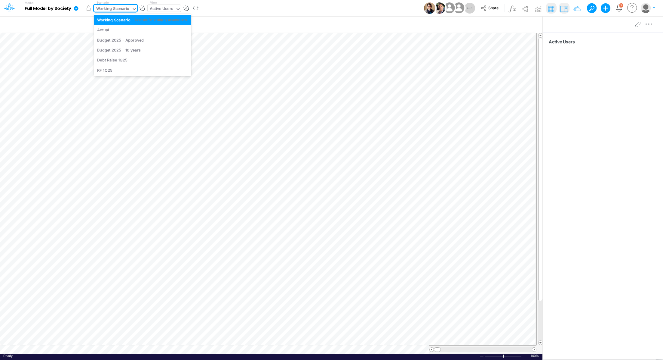
click at [98, 8] on div "Working Scenario" at bounding box center [112, 9] width 33 height 7
click at [109, 29] on div "Actual" at bounding box center [142, 30] width 91 height 6
click at [102, 8] on div "Actual" at bounding box center [102, 9] width 12 height 7
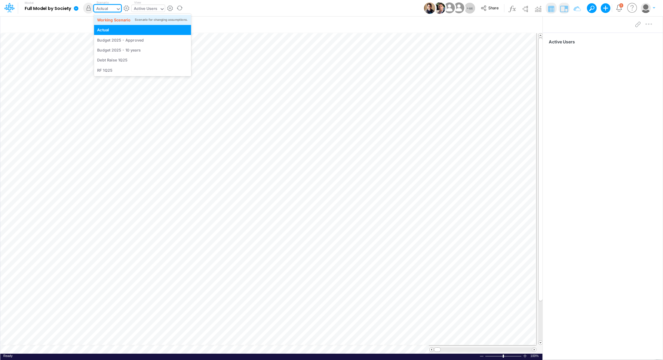
click at [105, 18] on div "Working Scenario" at bounding box center [113, 20] width 33 height 6
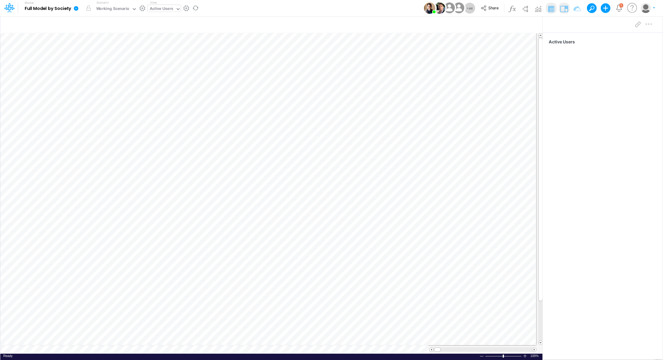
click at [76, 11] on icon at bounding box center [75, 8] width 5 height 5
click at [103, 64] on button "View model info" at bounding box center [106, 62] width 64 height 9
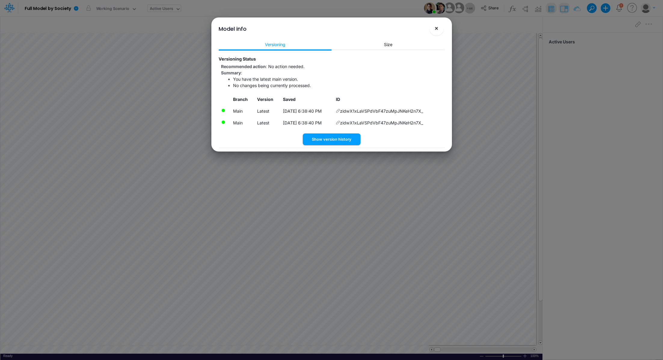
click at [436, 30] on span "×" at bounding box center [437, 27] width 4 height 7
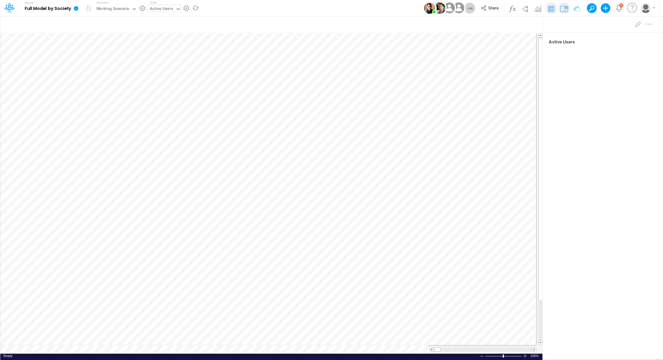
click at [76, 10] on icon at bounding box center [76, 8] width 5 height 5
click at [97, 72] on button "Sync Scenarios" at bounding box center [106, 71] width 64 height 9
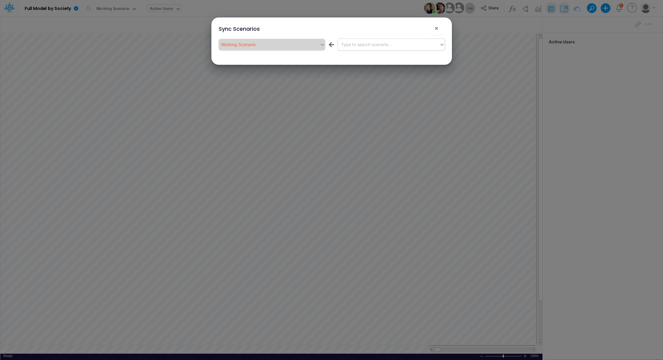
click at [360, 44] on div "Type to search scenario..." at bounding box center [366, 44] width 51 height 6
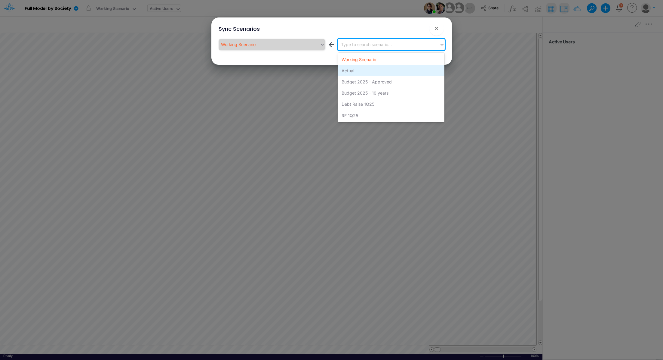
click at [361, 70] on div "Actual" at bounding box center [391, 70] width 107 height 11
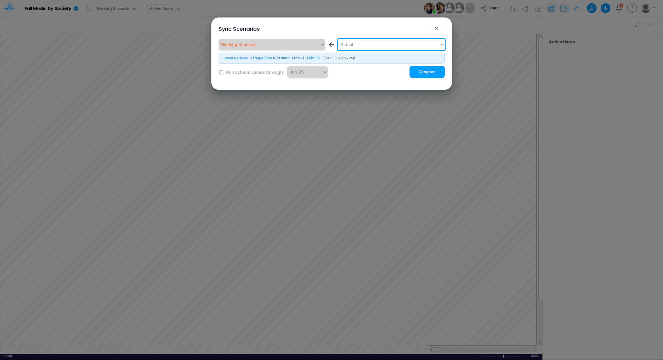
click at [222, 72] on input "checkbox" at bounding box center [221, 72] width 4 height 4
click at [223, 73] on input "checkbox" at bounding box center [221, 72] width 4 height 4
checkbox input "false"
click at [439, 28] on button "×" at bounding box center [437, 28] width 14 height 14
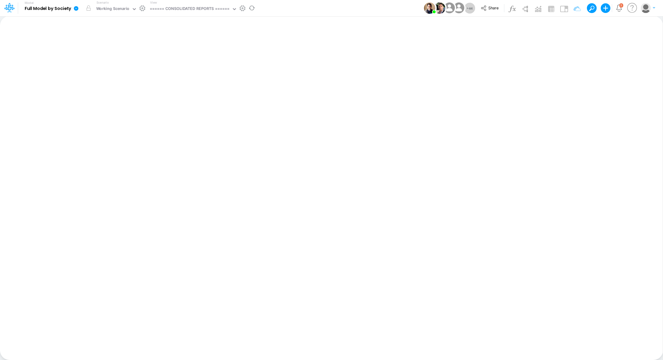
click at [77, 10] on icon at bounding box center [76, 8] width 5 height 5
click at [107, 71] on button "Sync Scenarios" at bounding box center [106, 71] width 64 height 9
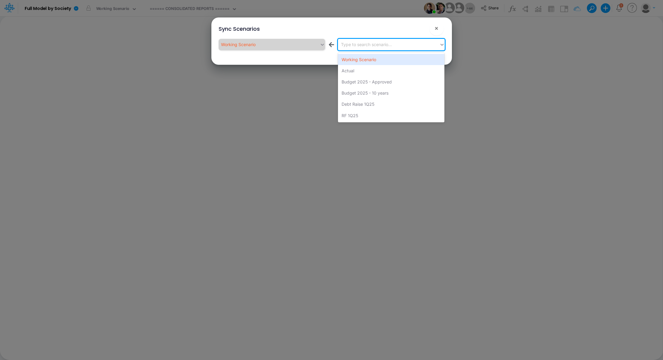
click at [367, 47] on div "Type to search scenario..." at bounding box center [366, 44] width 51 height 6
click at [362, 69] on div "Actual" at bounding box center [391, 70] width 107 height 11
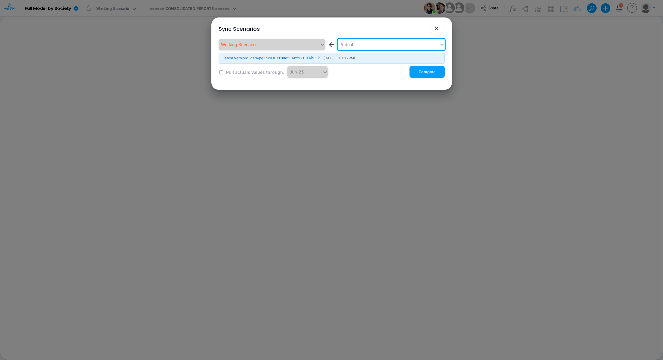
click at [436, 29] on span "×" at bounding box center [437, 27] width 4 height 7
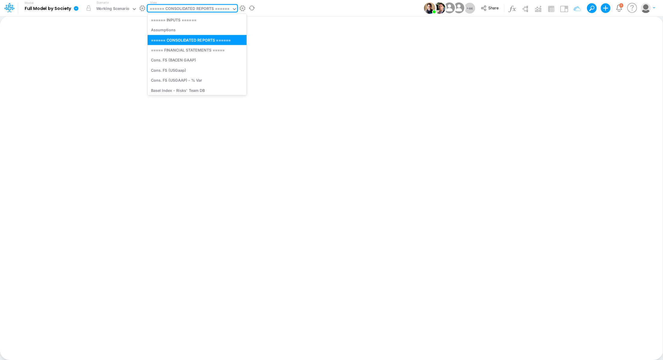
click at [171, 8] on div "====== CONSOLIDATED REPORTS ======" at bounding box center [190, 9] width 80 height 7
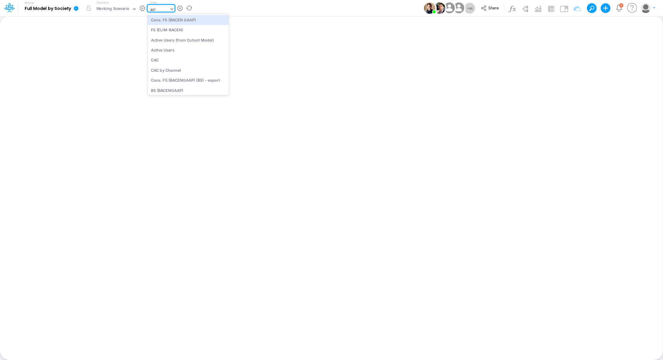
type input "acti"
click at [170, 28] on div "Active Users" at bounding box center [188, 30] width 81 height 10
